Goal: Navigation & Orientation: Understand site structure

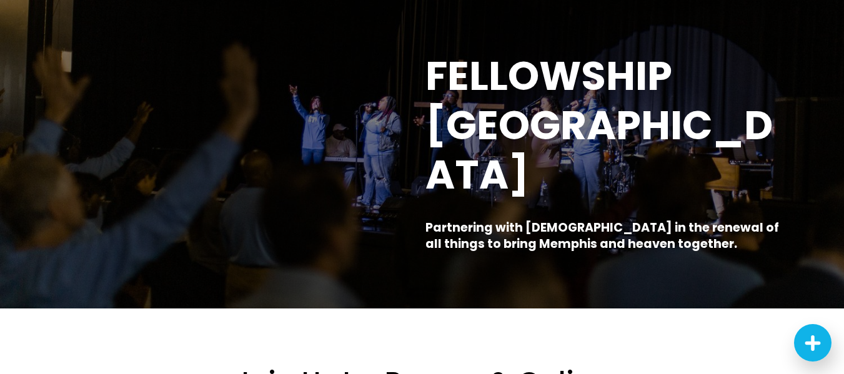
scroll to position [92, 0]
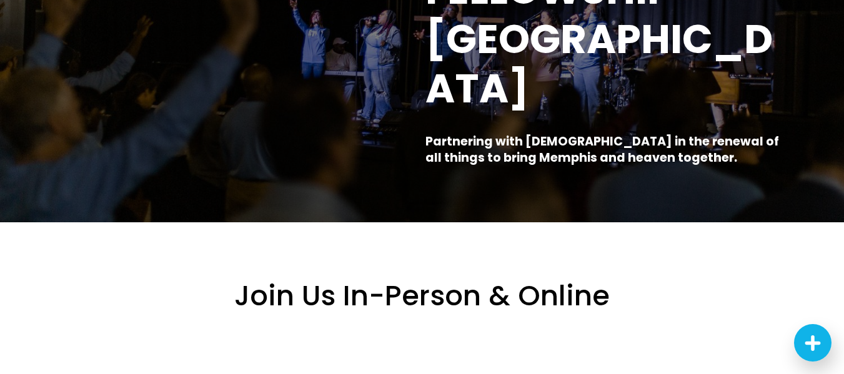
scroll to position [0, 0]
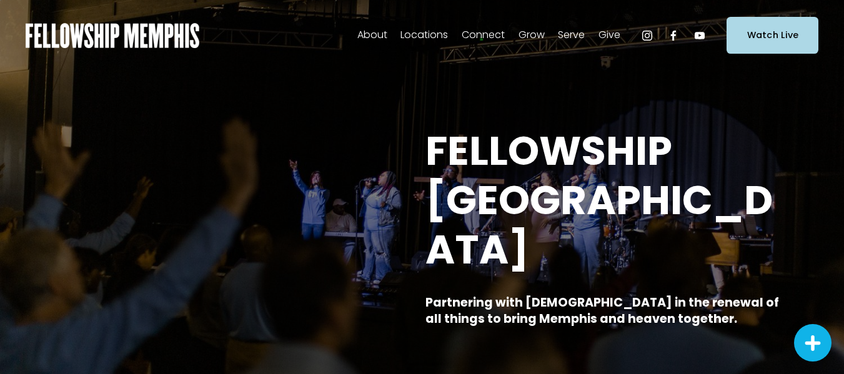
click at [0, 0] on span "In-Person" at bounding box center [0, 0] width 0 height 0
click at [0, 0] on link "Groups" at bounding box center [0, 0] width 0 height 0
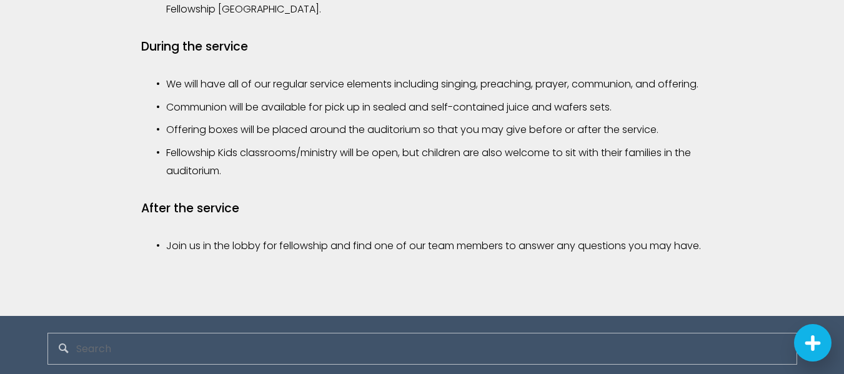
scroll to position [1248, 0]
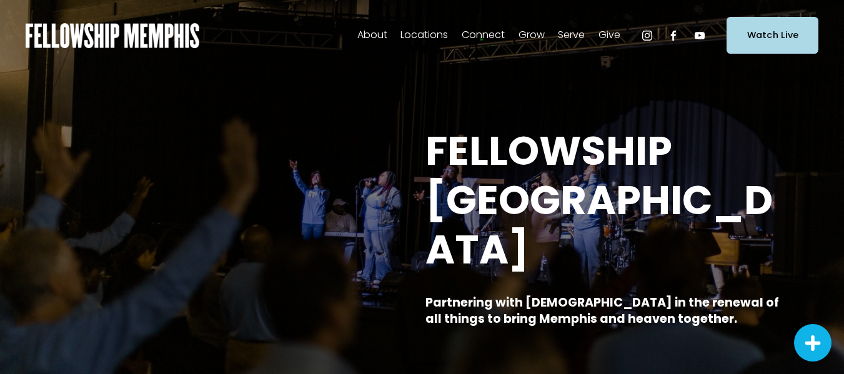
click at [0, 0] on span "Staff" at bounding box center [0, 0] width 0 height 0
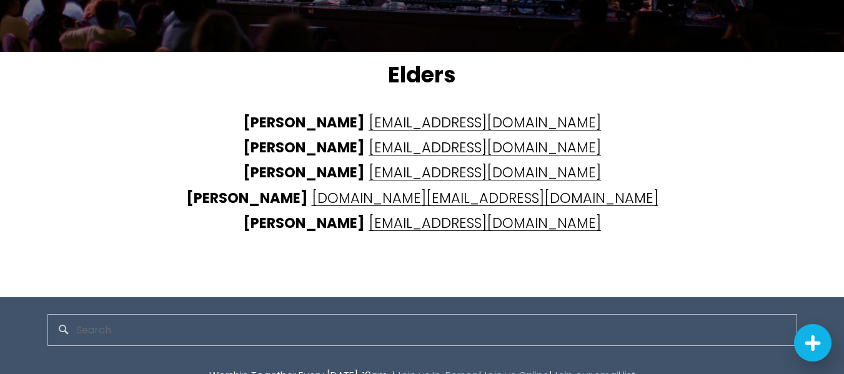
scroll to position [3041, 0]
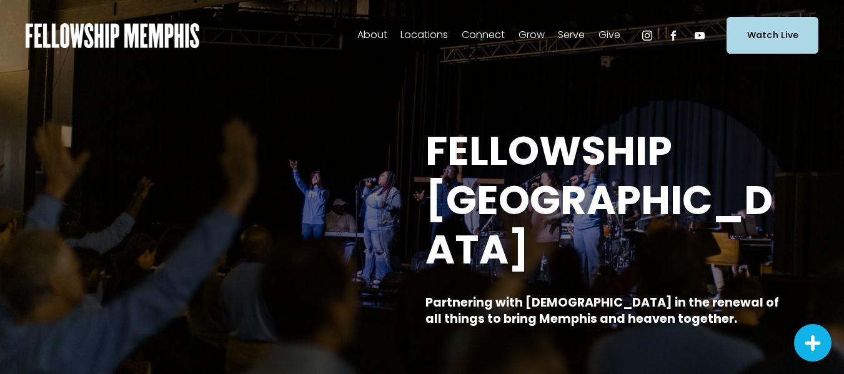
click at [0, 0] on span "Our Beliefs" at bounding box center [0, 0] width 0 height 0
click at [0, 0] on span "Careers" at bounding box center [0, 0] width 0 height 0
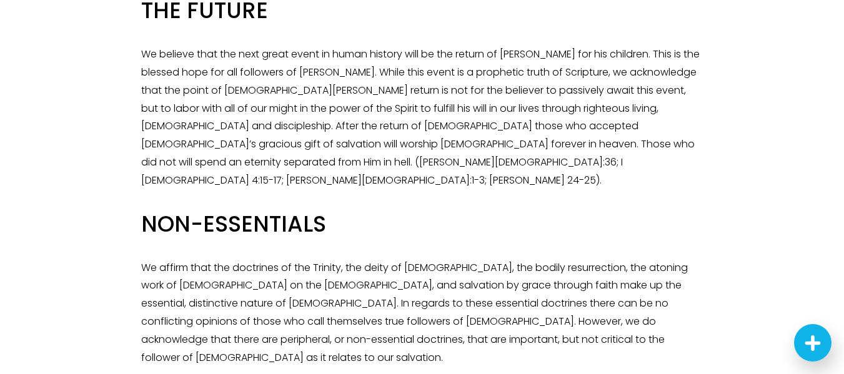
scroll to position [1905, 0]
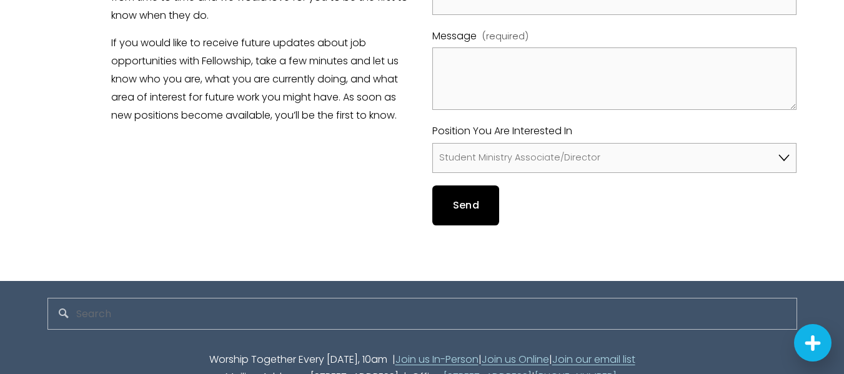
scroll to position [924, 0]
